Goal: Task Accomplishment & Management: Manage account settings

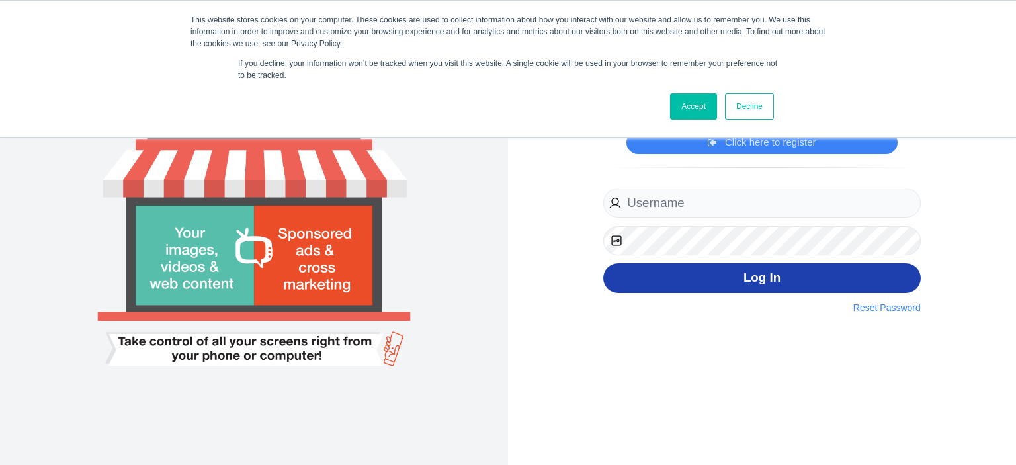
type input "[EMAIL_ADDRESS][DOMAIN_NAME]"
click at [757, 272] on button "Log In" at bounding box center [762, 278] width 318 height 30
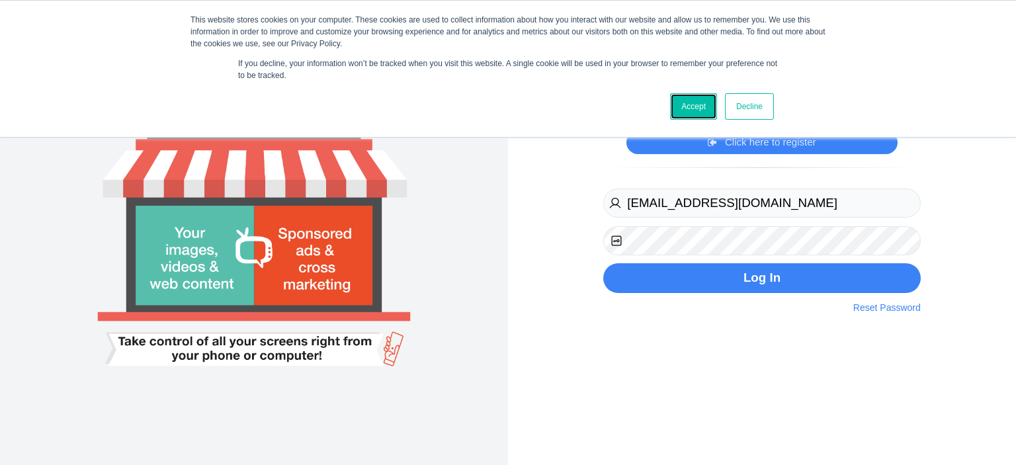
click at [693, 112] on link "Accept" at bounding box center [693, 106] width 47 height 26
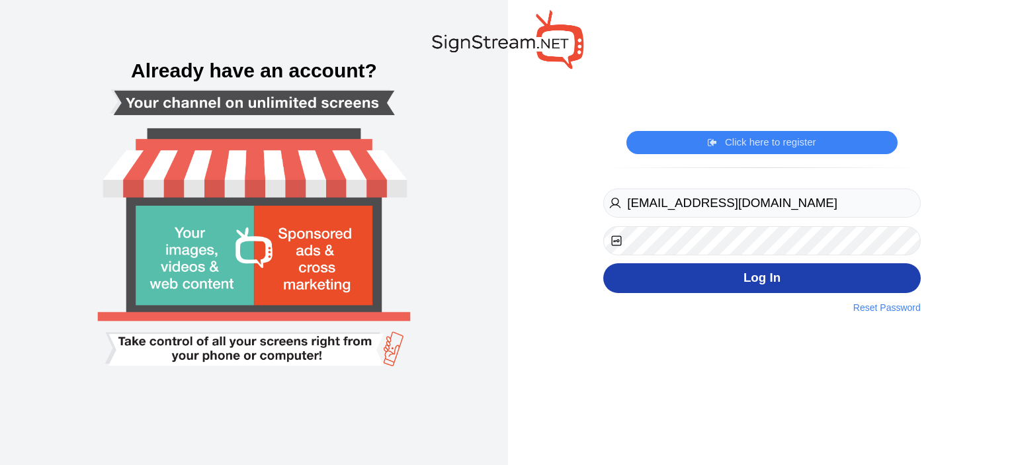
click at [740, 271] on button "Log In" at bounding box center [762, 278] width 318 height 30
